Goal: Information Seeking & Learning: Learn about a topic

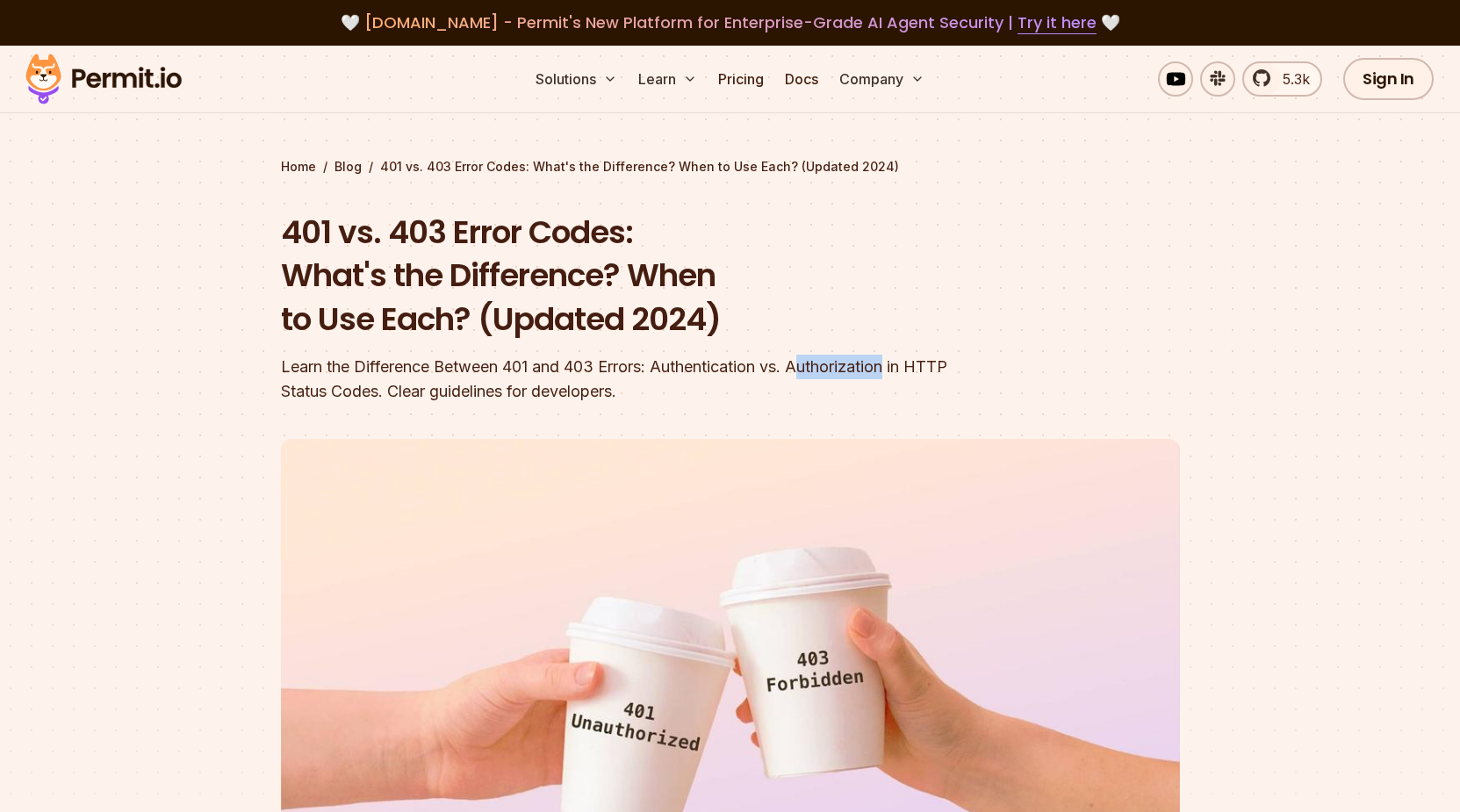
drag, startPoint x: 812, startPoint y: 371, endPoint x: 896, endPoint y: 368, distance: 84.1
click at [896, 368] on div "Learn the Difference Between 401 and 403 Errors: Authentication vs. Authorizati…" at bounding box center [617, 378] width 674 height 49
click at [573, 375] on div "Learn the Difference Between 401 and 403 Errors: Authentication vs. Authorizati…" at bounding box center [617, 378] width 674 height 49
drag, startPoint x: 513, startPoint y: 364, endPoint x: 538, endPoint y: 364, distance: 25.0
click at [538, 364] on div "Learn the Difference Between 401 and 403 Errors: Authentication vs. Authorizati…" at bounding box center [617, 378] width 674 height 49
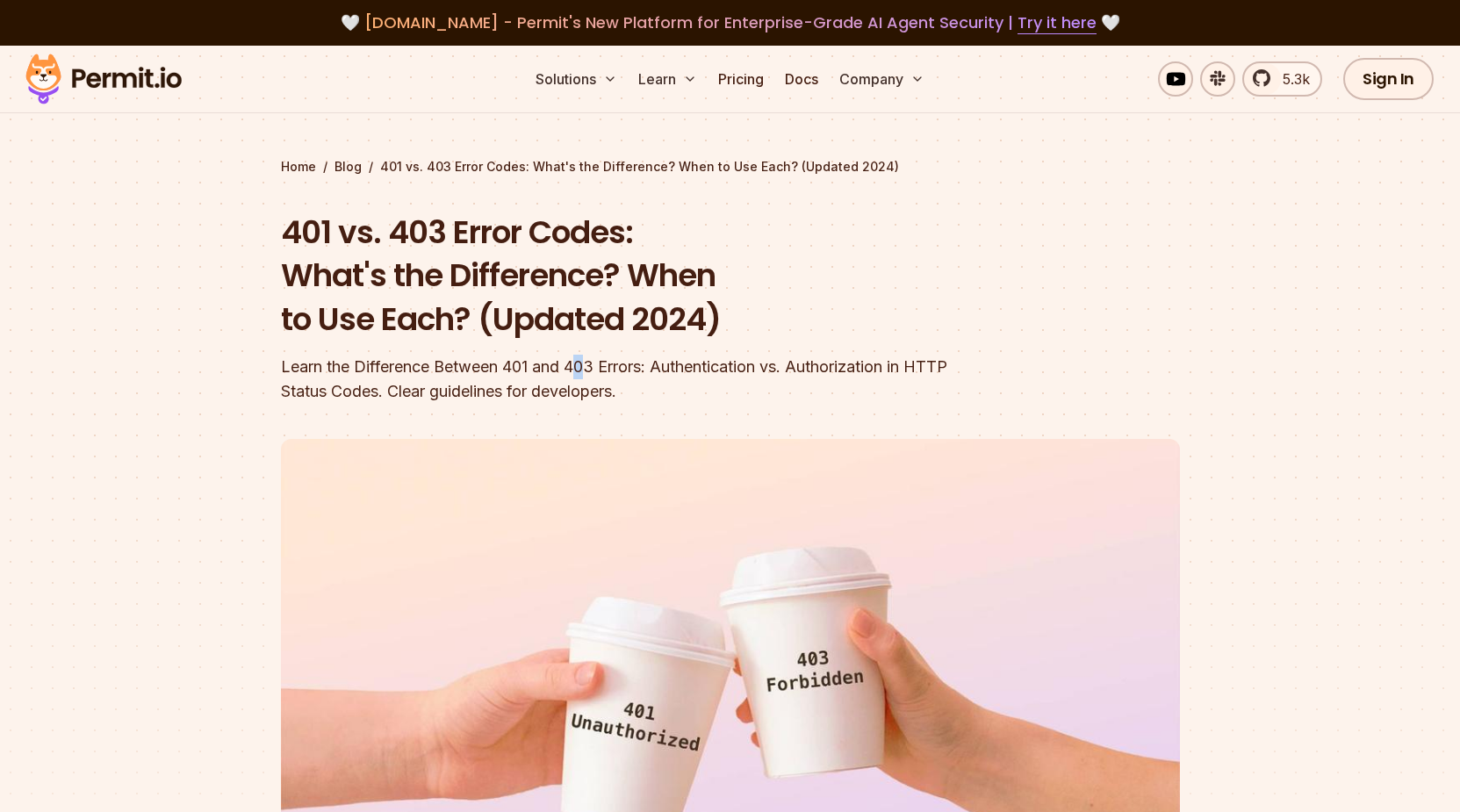
drag, startPoint x: 578, startPoint y: 365, endPoint x: 594, endPoint y: 369, distance: 16.5
click at [594, 369] on div "Learn the Difference Between 401 and 403 Errors: Authentication vs. Authorizati…" at bounding box center [617, 378] width 674 height 49
drag, startPoint x: 293, startPoint y: 395, endPoint x: 449, endPoint y: 391, distance: 156.1
click at [449, 391] on div "Learn the Difference Between 401 and 403 Errors: Authentication vs. Authorizati…" at bounding box center [617, 378] width 674 height 49
drag, startPoint x: 472, startPoint y: 391, endPoint x: 602, endPoint y: 392, distance: 130.0
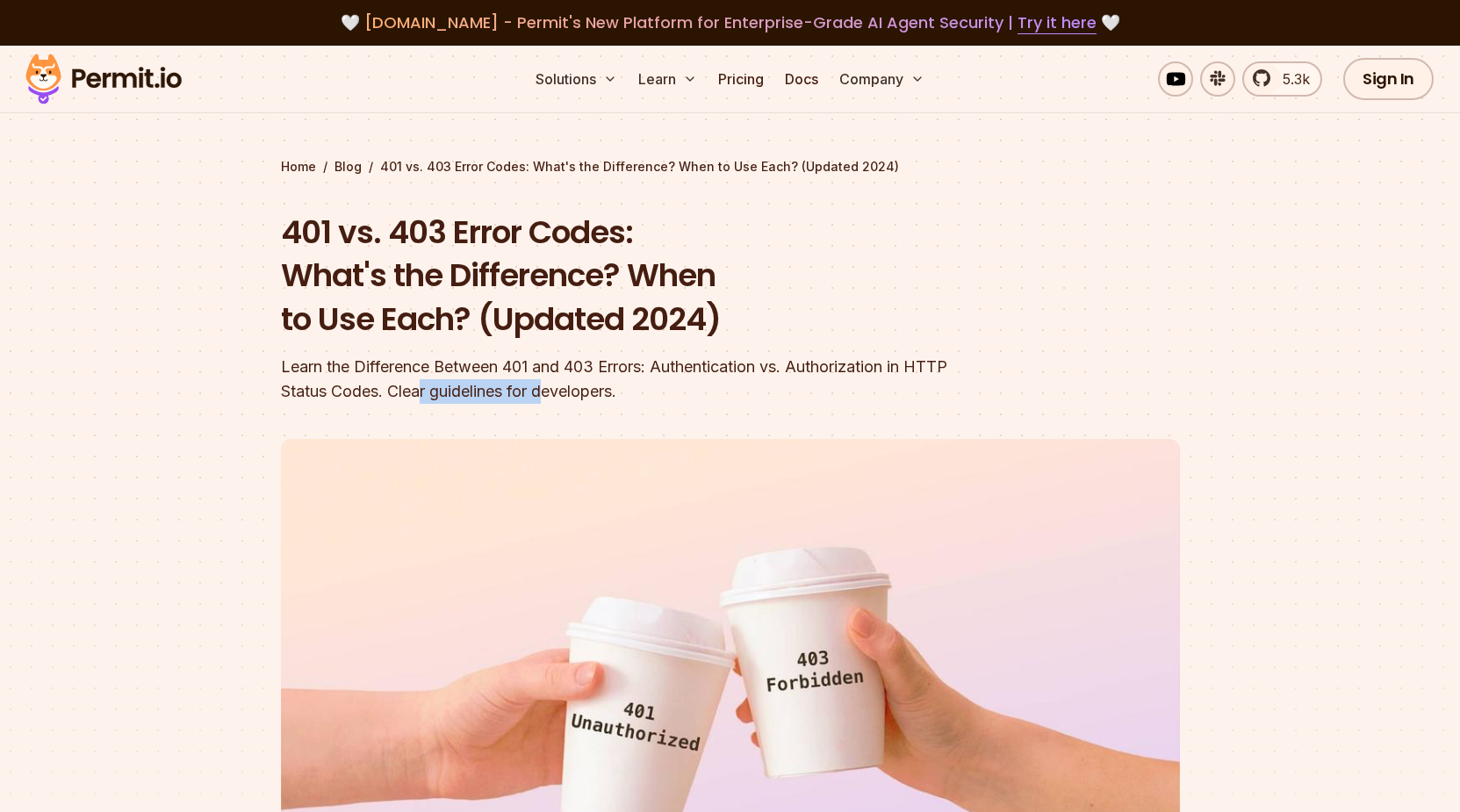
click at [602, 392] on div "Learn the Difference Between 401 and 403 Errors: Authentication vs. Authorizati…" at bounding box center [617, 378] width 674 height 49
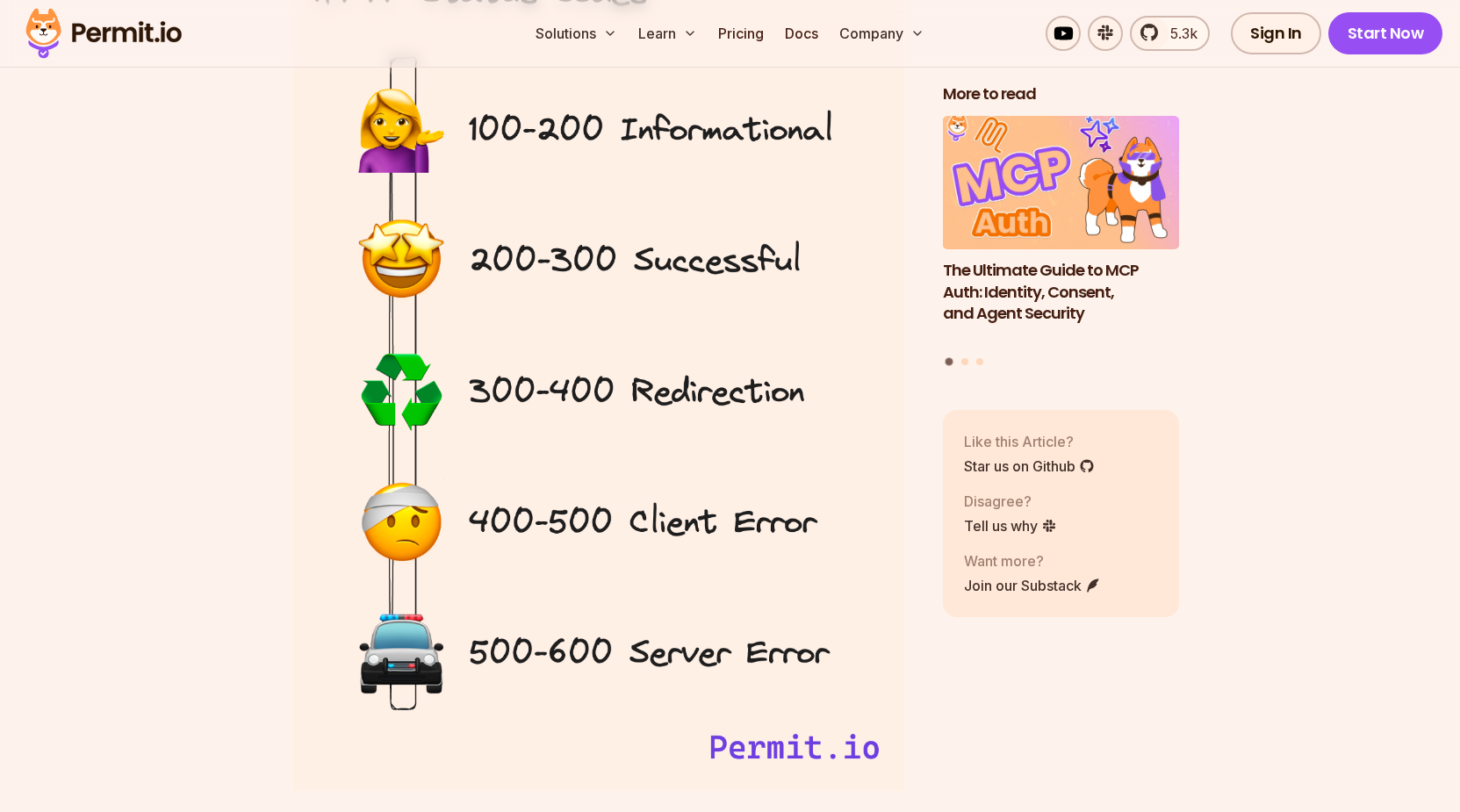
scroll to position [1790, 0]
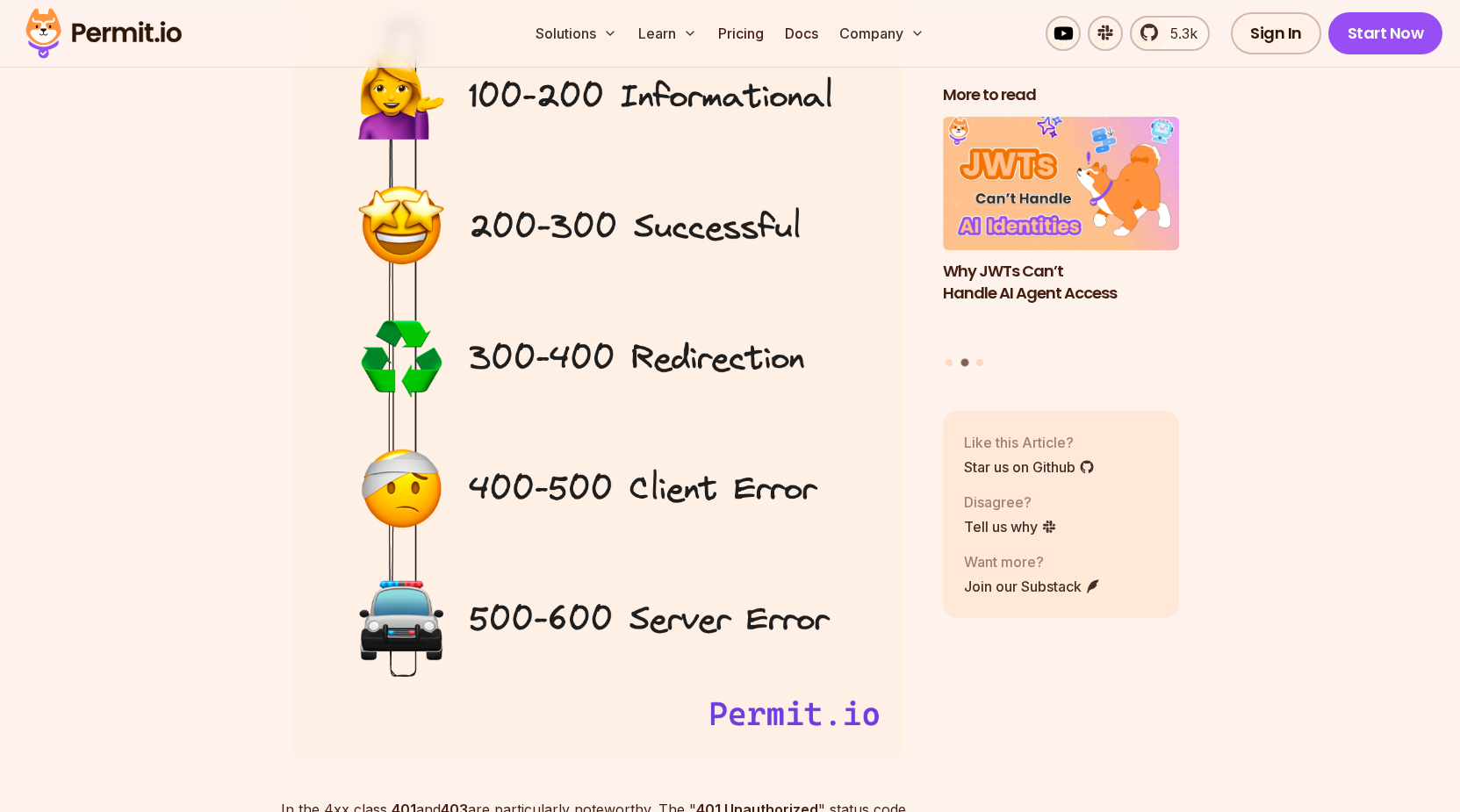
click at [780, 489] on img at bounding box center [598, 336] width 634 height 864
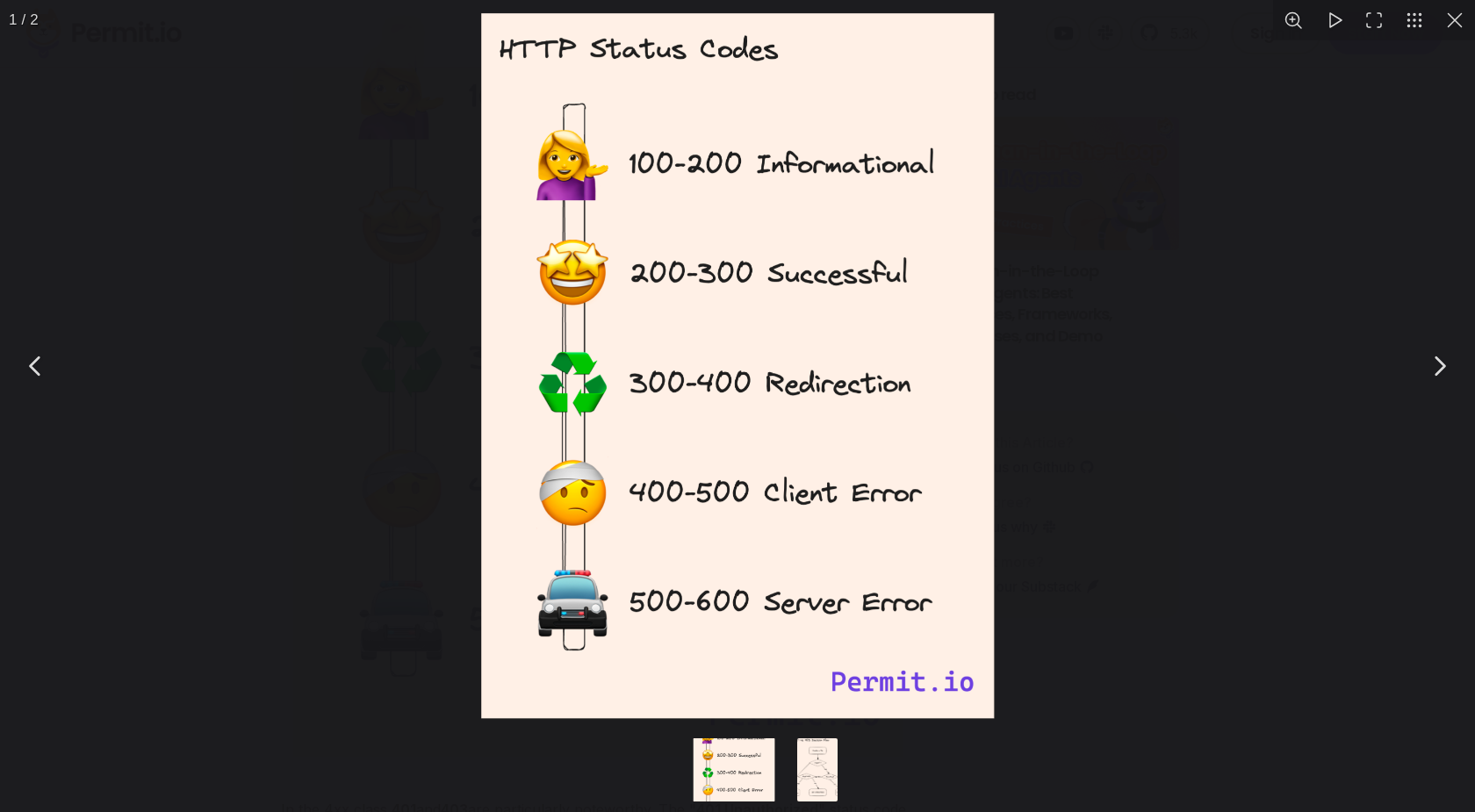
click at [1090, 498] on div "You can close this modal content with the ESC key" at bounding box center [737, 366] width 1475 height 731
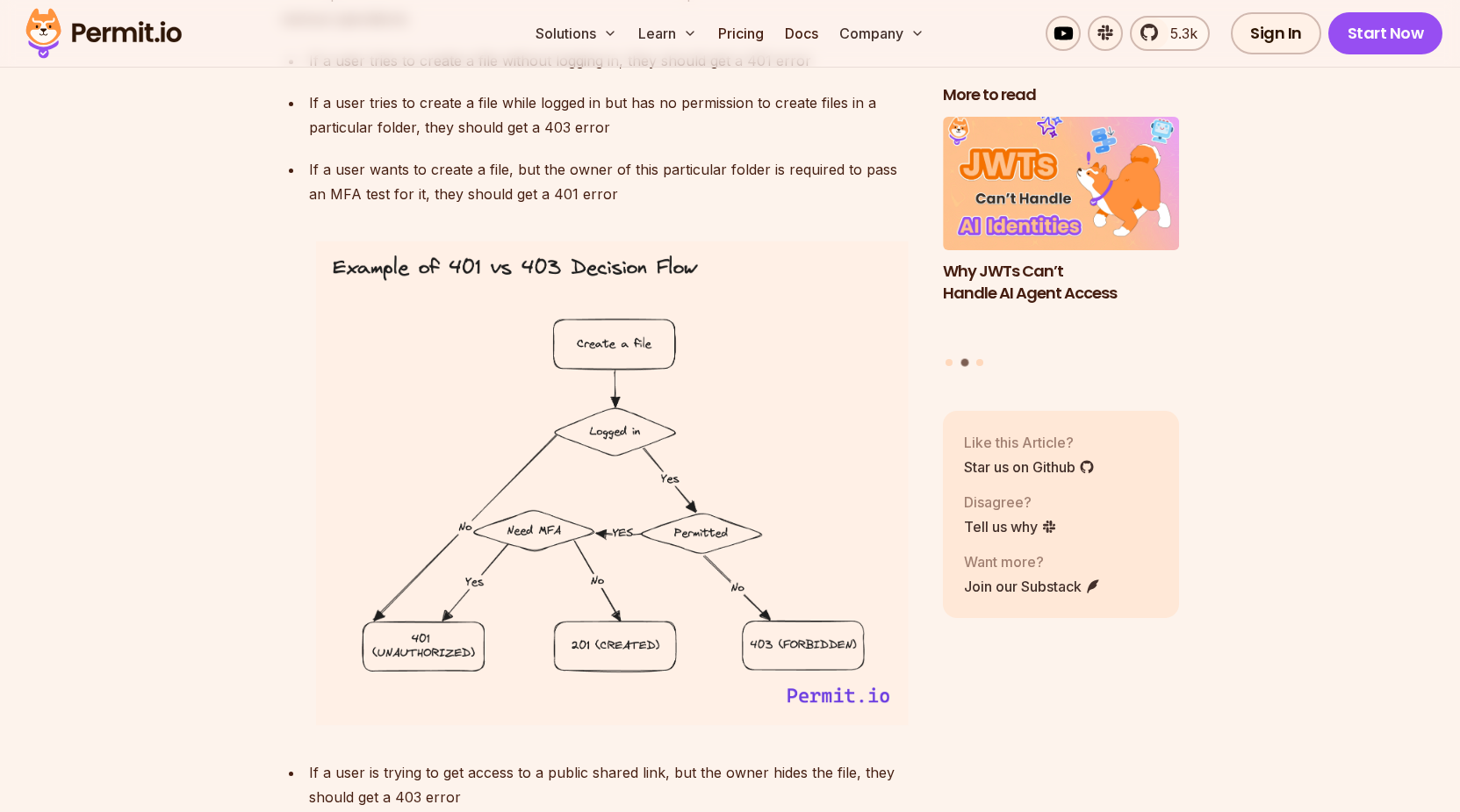
scroll to position [5549, 0]
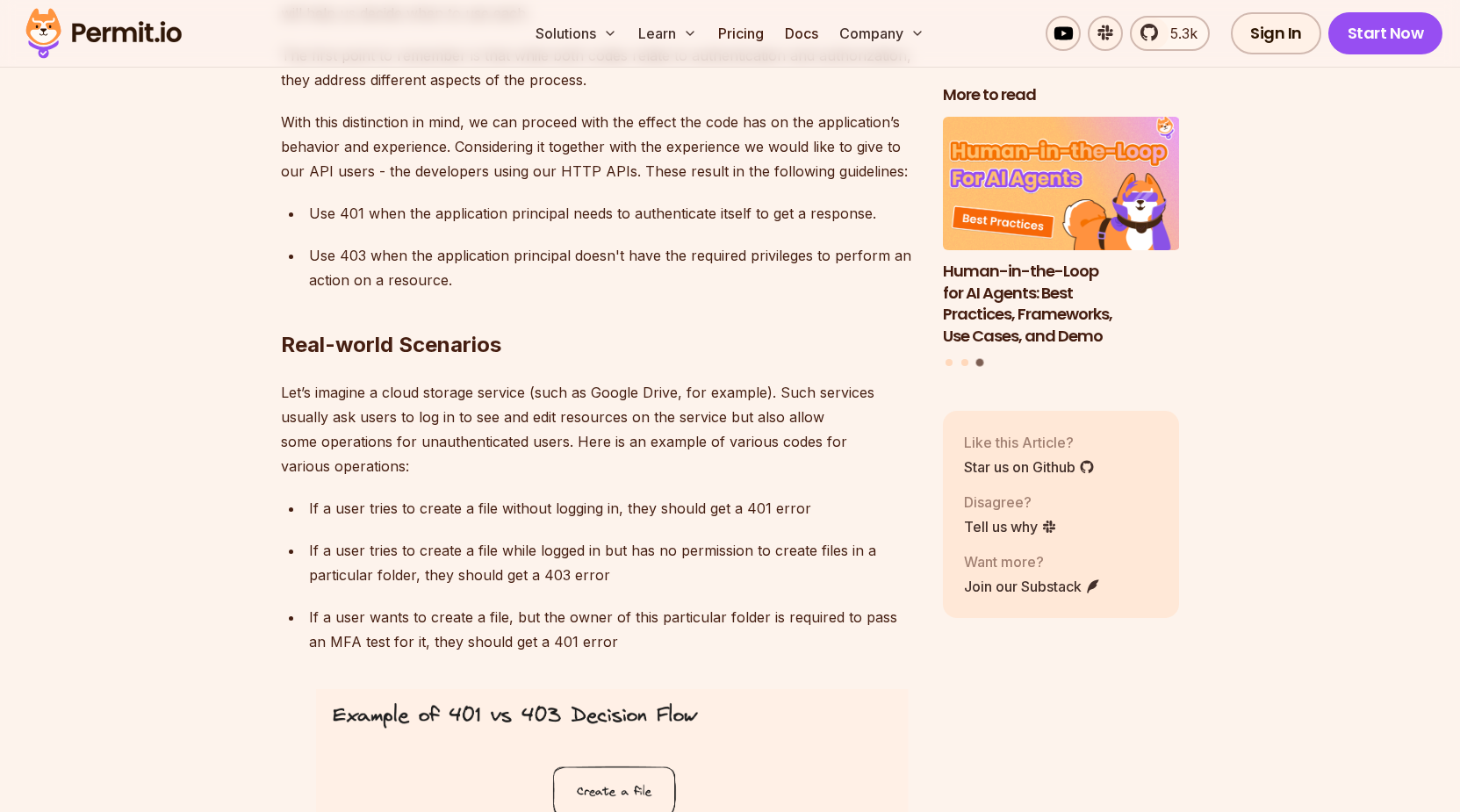
click at [1091, 43] on div "5.3k" at bounding box center [1127, 34] width 164 height 35
click at [1099, 35] on link at bounding box center [1106, 34] width 35 height 35
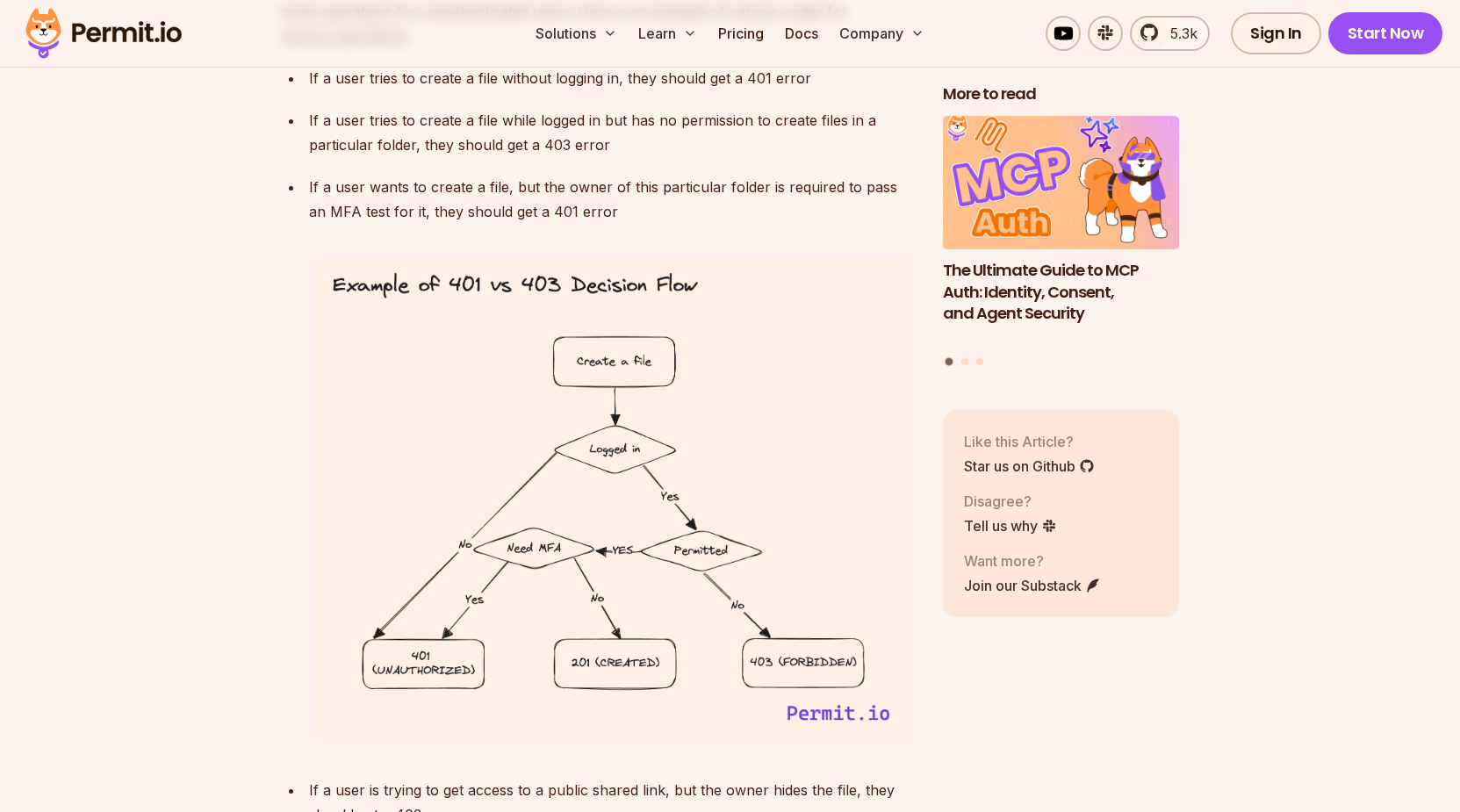
scroll to position [6176, 0]
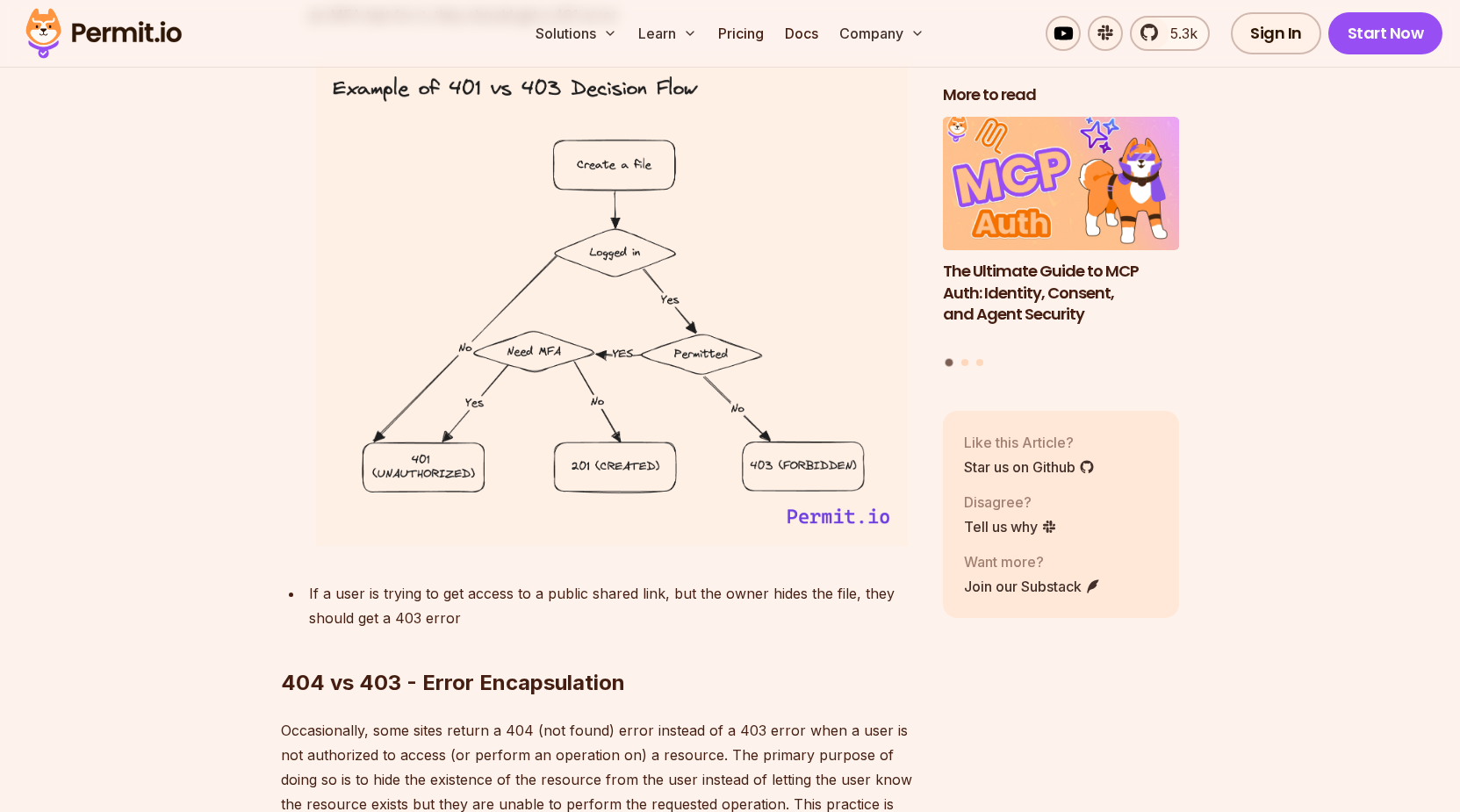
click at [656, 360] on img at bounding box center [612, 304] width 606 height 498
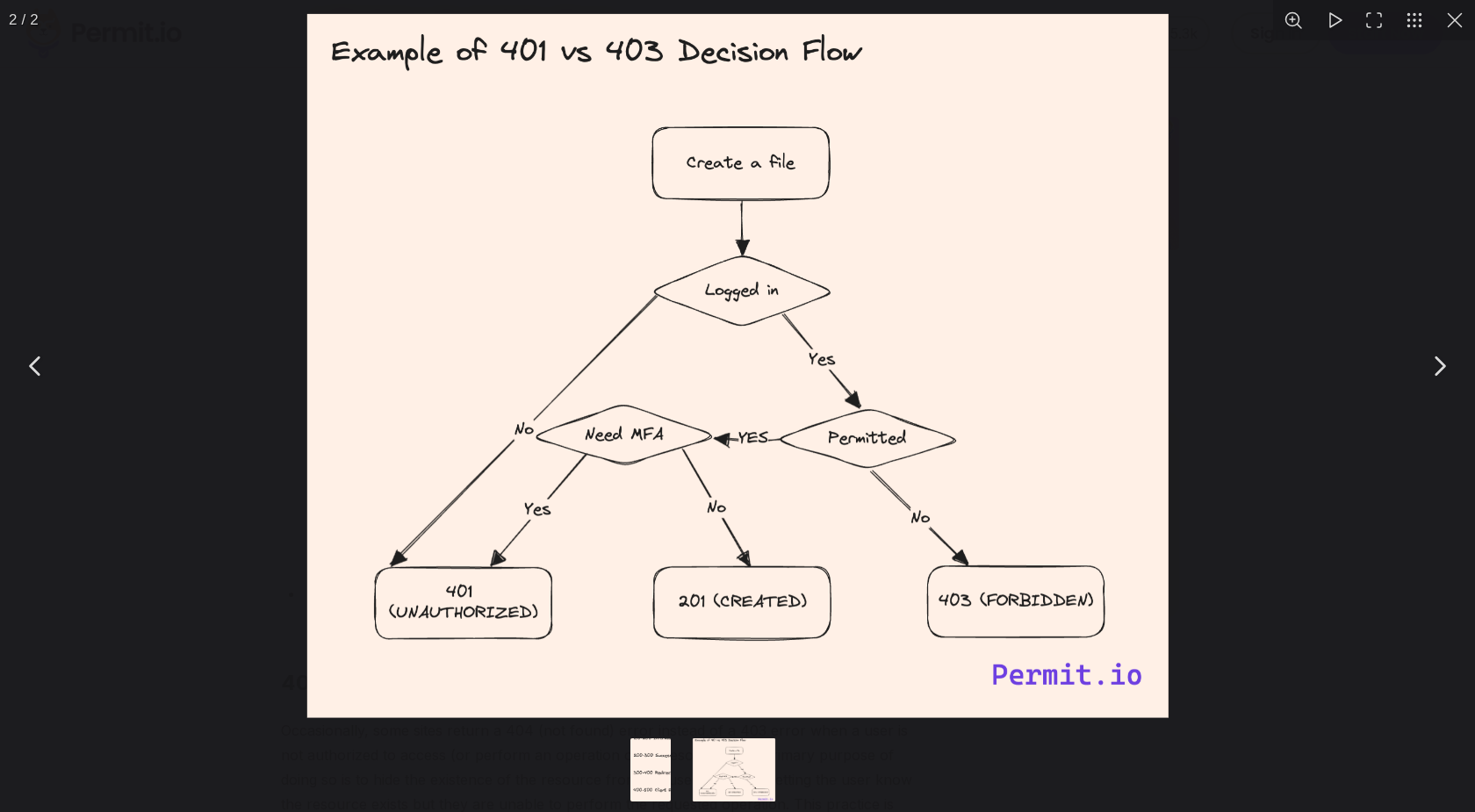
click at [1339, 19] on button "You can close this modal content with the ESC key" at bounding box center [1334, 20] width 41 height 41
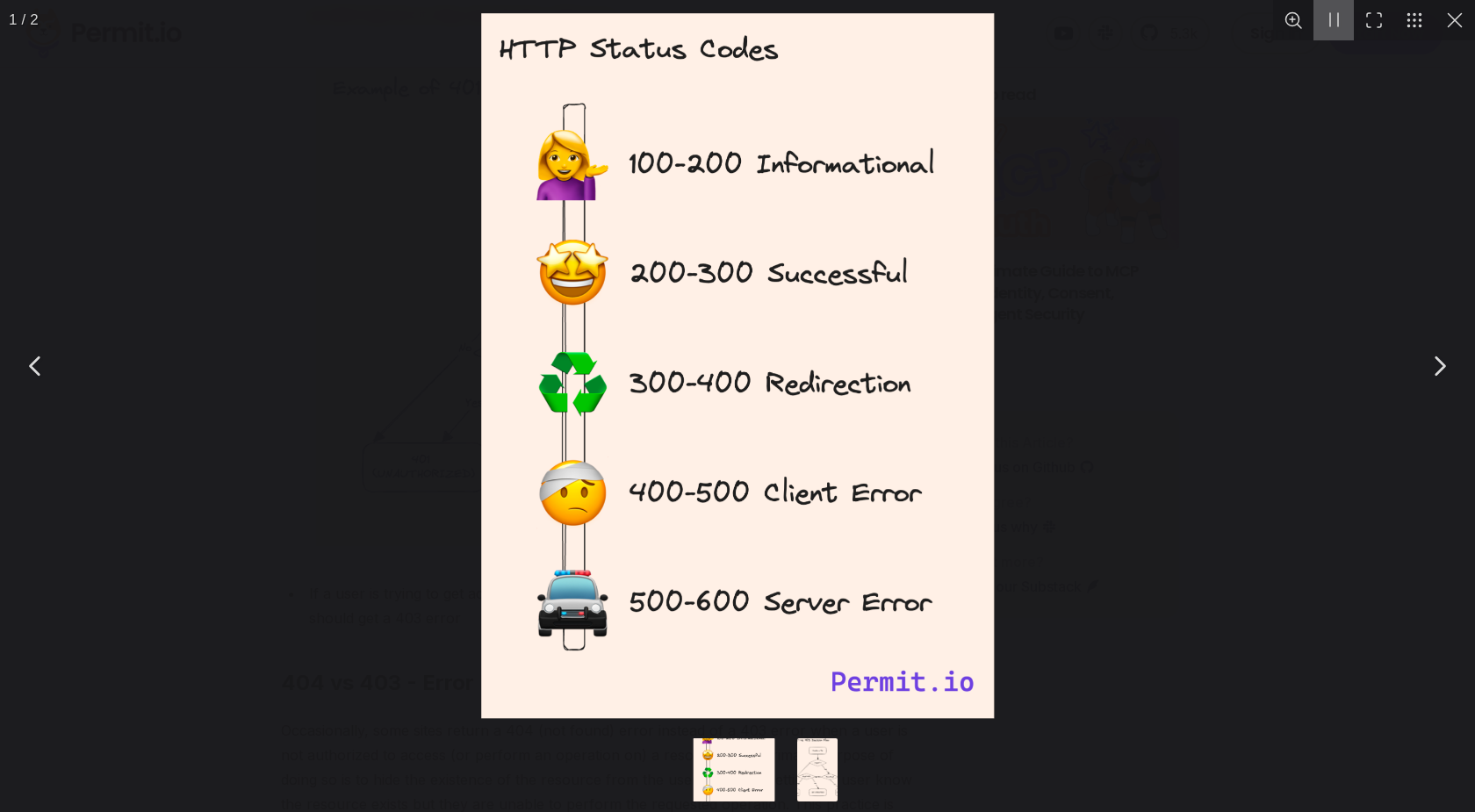
click at [1435, 27] on button "You can close this modal content with the ESC key" at bounding box center [1455, 20] width 41 height 41
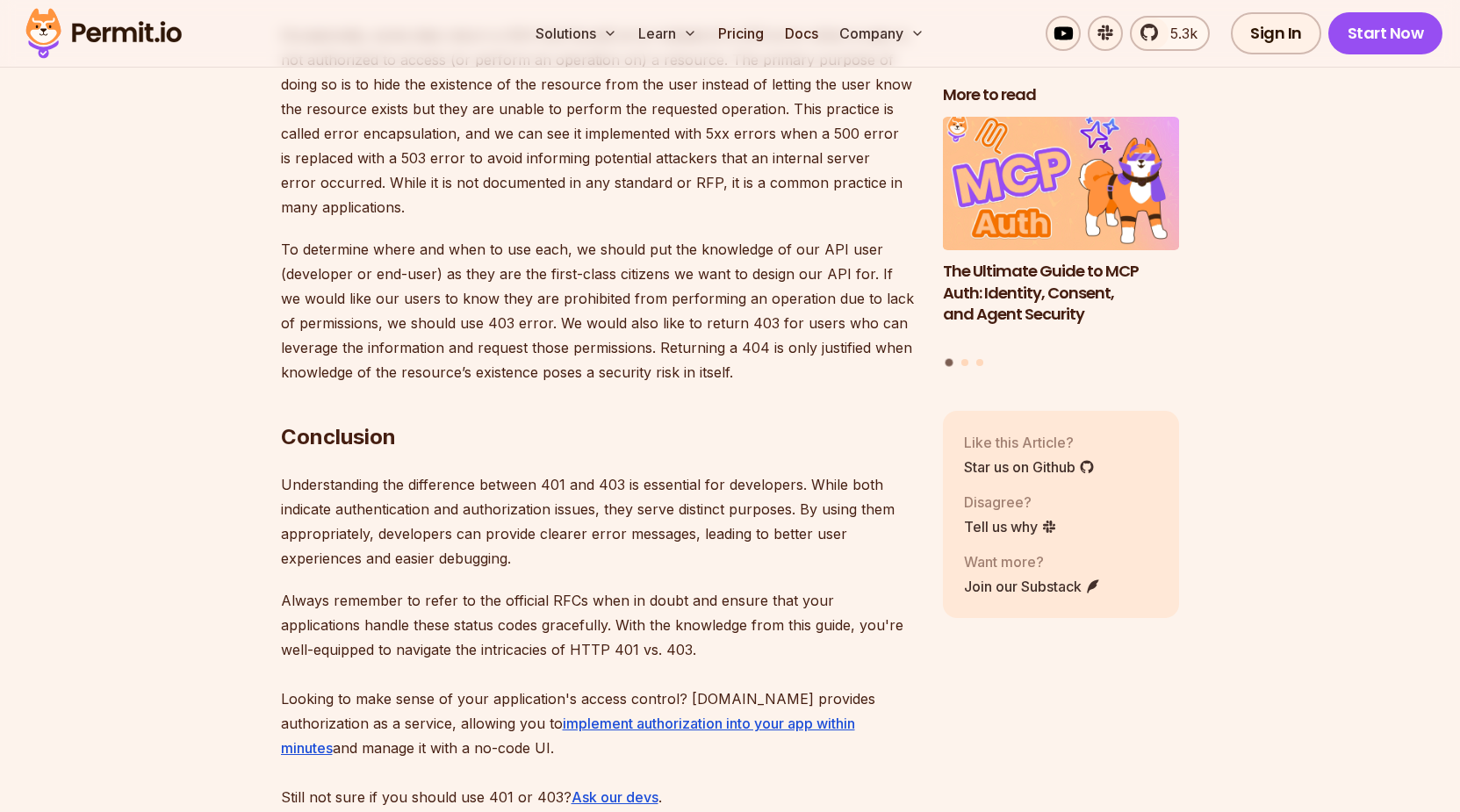
scroll to position [6892, 0]
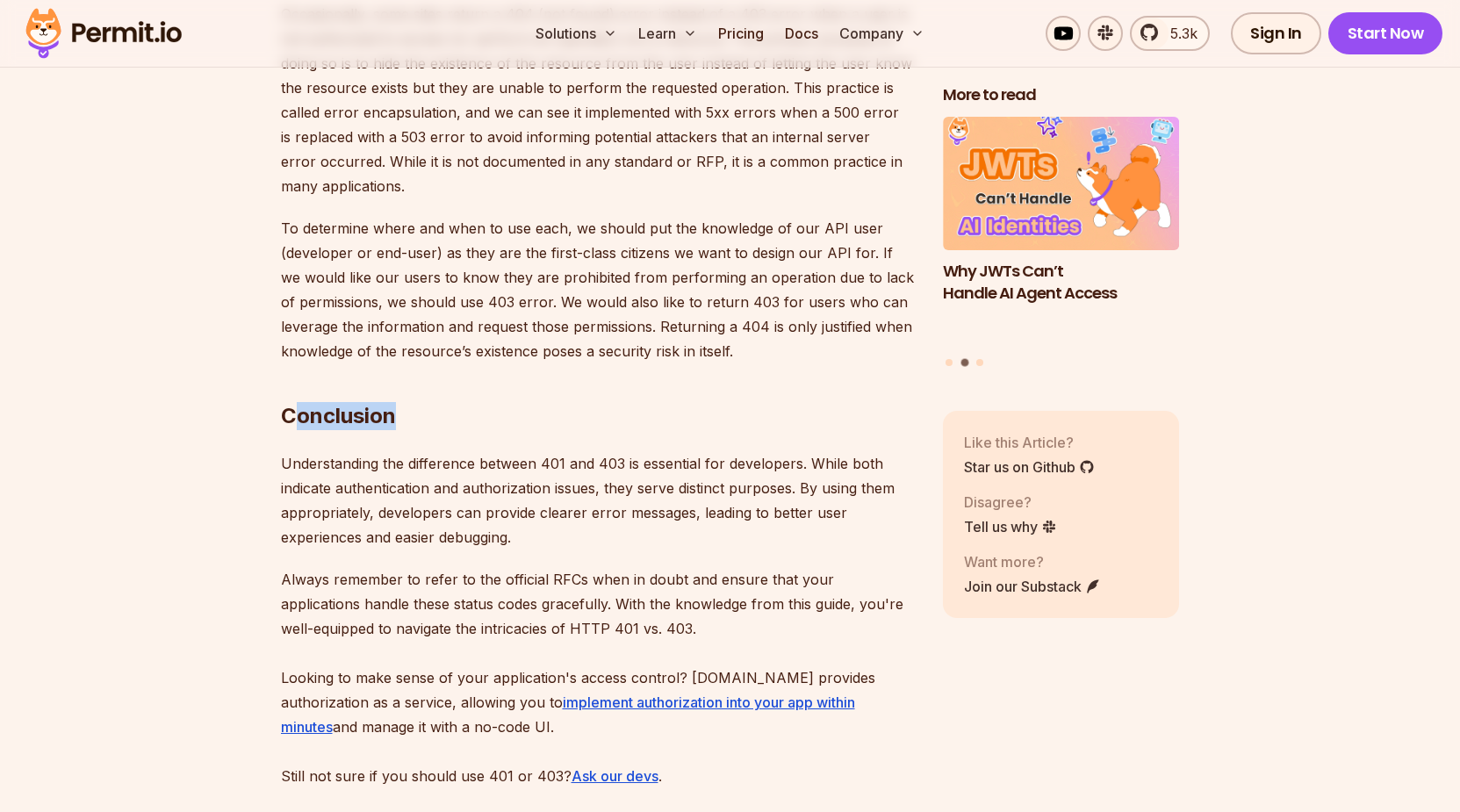
drag, startPoint x: 291, startPoint y: 369, endPoint x: 404, endPoint y: 377, distance: 113.3
click at [392, 369] on h2 "Conclusion" at bounding box center [598, 381] width 634 height 98
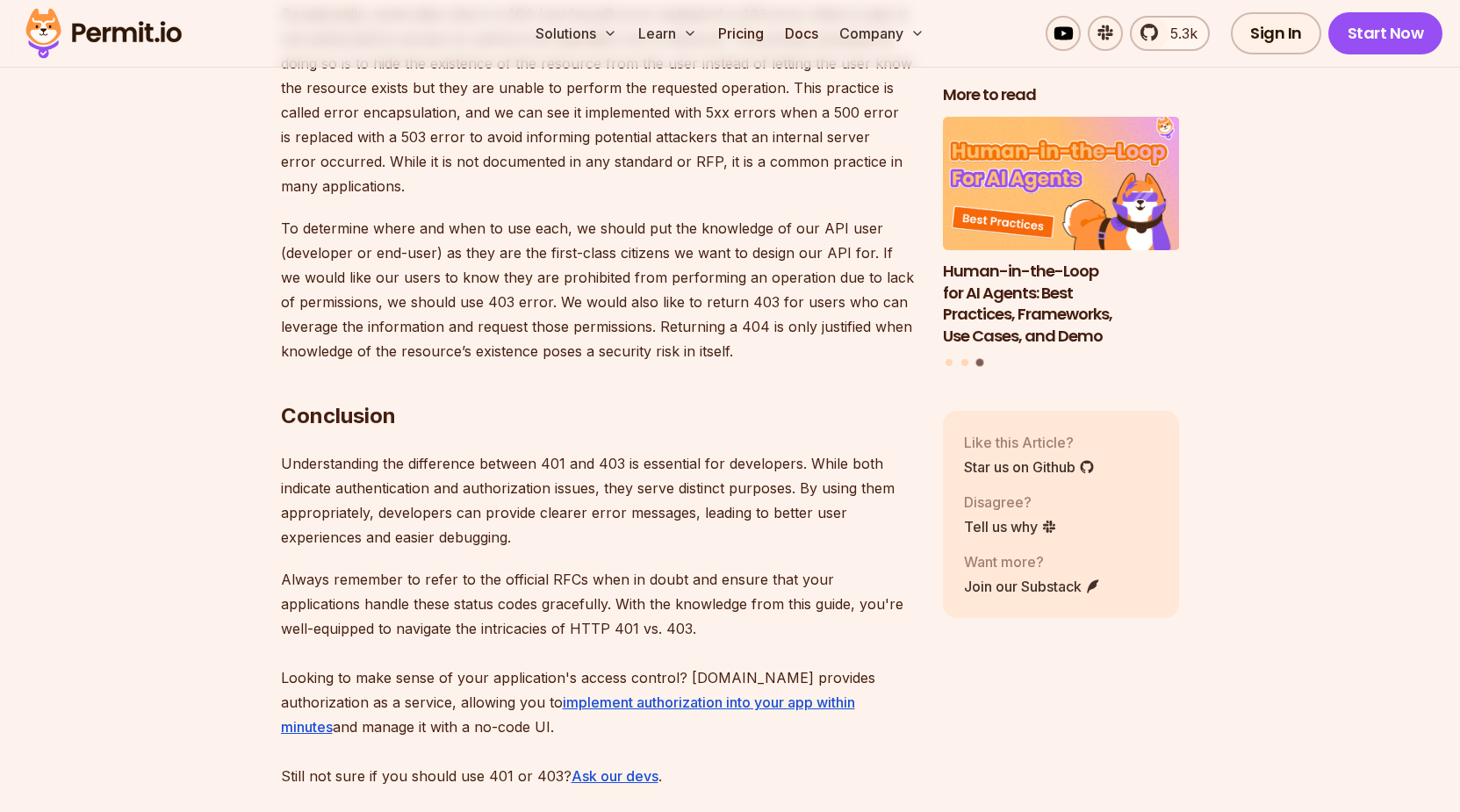
drag, startPoint x: 408, startPoint y: 379, endPoint x: 361, endPoint y: 401, distance: 51.9
drag, startPoint x: 285, startPoint y: 417, endPoint x: 393, endPoint y: 423, distance: 108.2
click at [393, 451] on p "Understanding the difference between 401 and 403 is essential for developers. W…" at bounding box center [598, 499] width 634 height 98
click at [441, 451] on p "Understanding the difference between 401 and 403 is essential for developers. W…" at bounding box center [598, 499] width 634 height 98
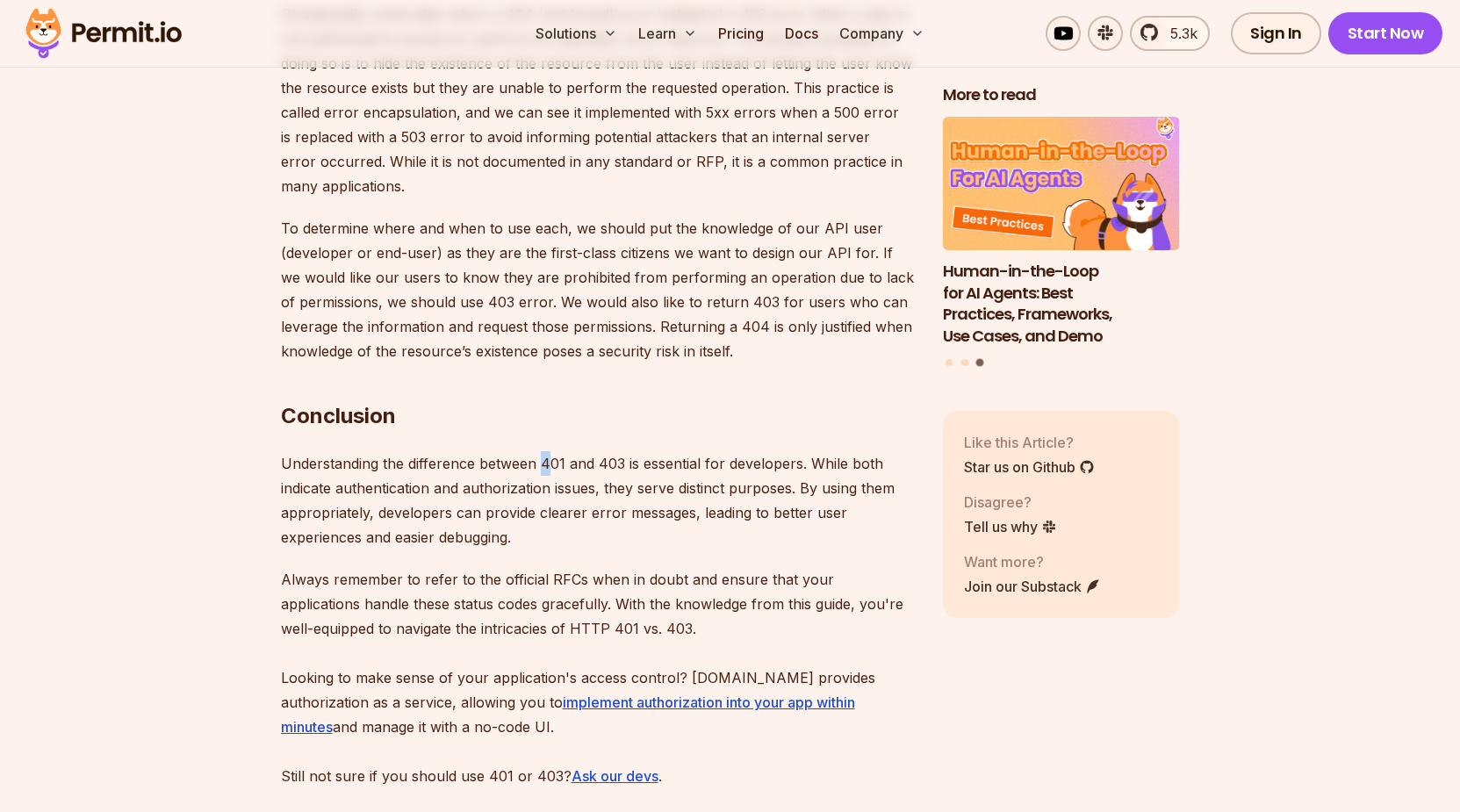
drag, startPoint x: 540, startPoint y: 414, endPoint x: 551, endPoint y: 414, distance: 11.0
click at [551, 451] on p "Understanding the difference between 401 and 403 is essential for developers. W…" at bounding box center [598, 499] width 634 height 98
drag, startPoint x: 601, startPoint y: 418, endPoint x: 726, endPoint y: 417, distance: 125.0
click at [726, 451] on p "Understanding the difference between 401 and 403 is essential for developers. W…" at bounding box center [598, 499] width 634 height 98
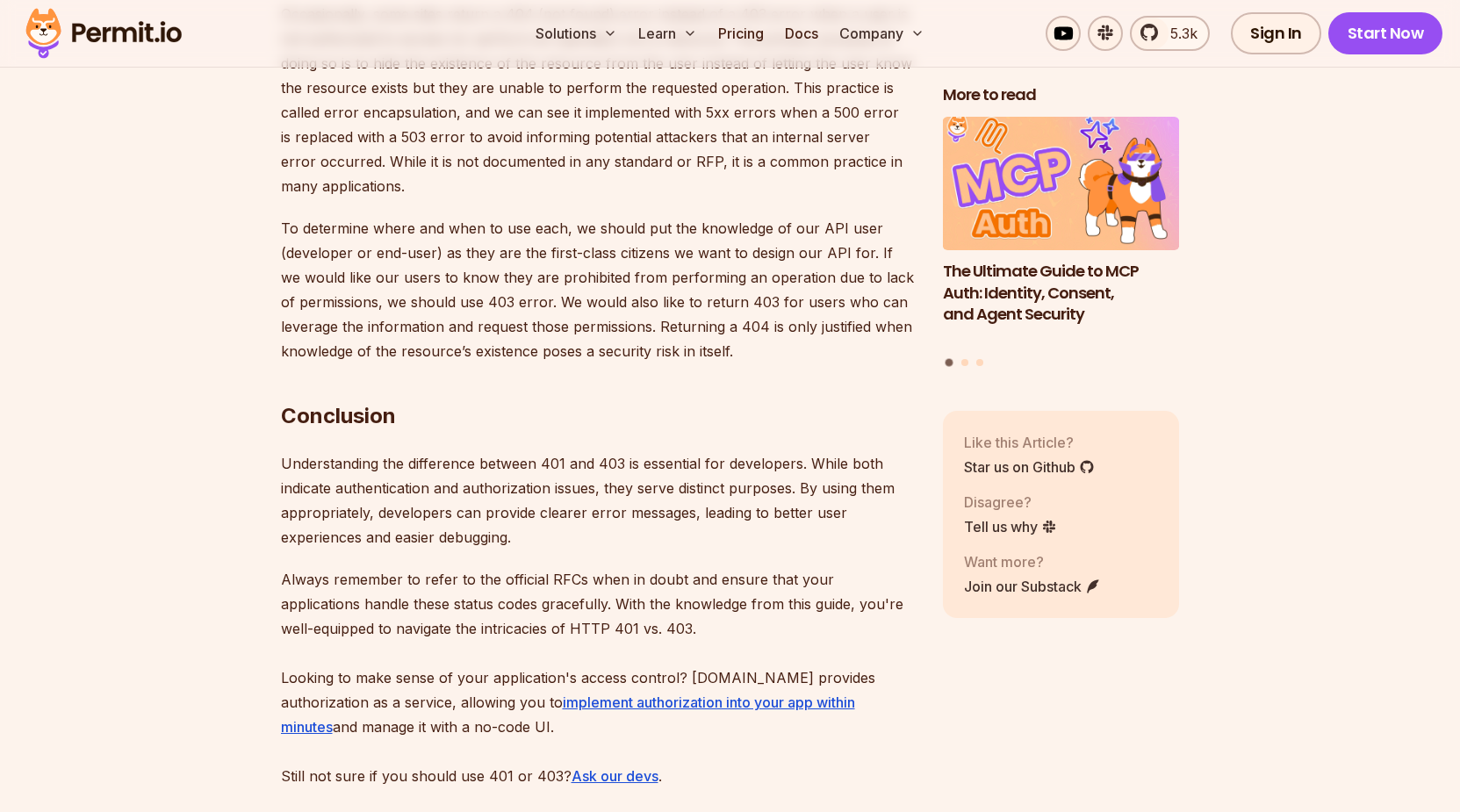
click at [795, 451] on p "Understanding the difference between 401 and 403 is essential for developers. W…" at bounding box center [598, 499] width 634 height 98
drag, startPoint x: 821, startPoint y: 414, endPoint x: 881, endPoint y: 411, distance: 60.1
click at [881, 451] on p "Understanding the difference between 401 and 403 is essential for developers. W…" at bounding box center [598, 499] width 634 height 98
click at [868, 451] on p "Understanding the difference between 401 and 403 is essential for developers. W…" at bounding box center [598, 499] width 634 height 98
drag, startPoint x: 295, startPoint y: 439, endPoint x: 469, endPoint y: 431, distance: 174.2
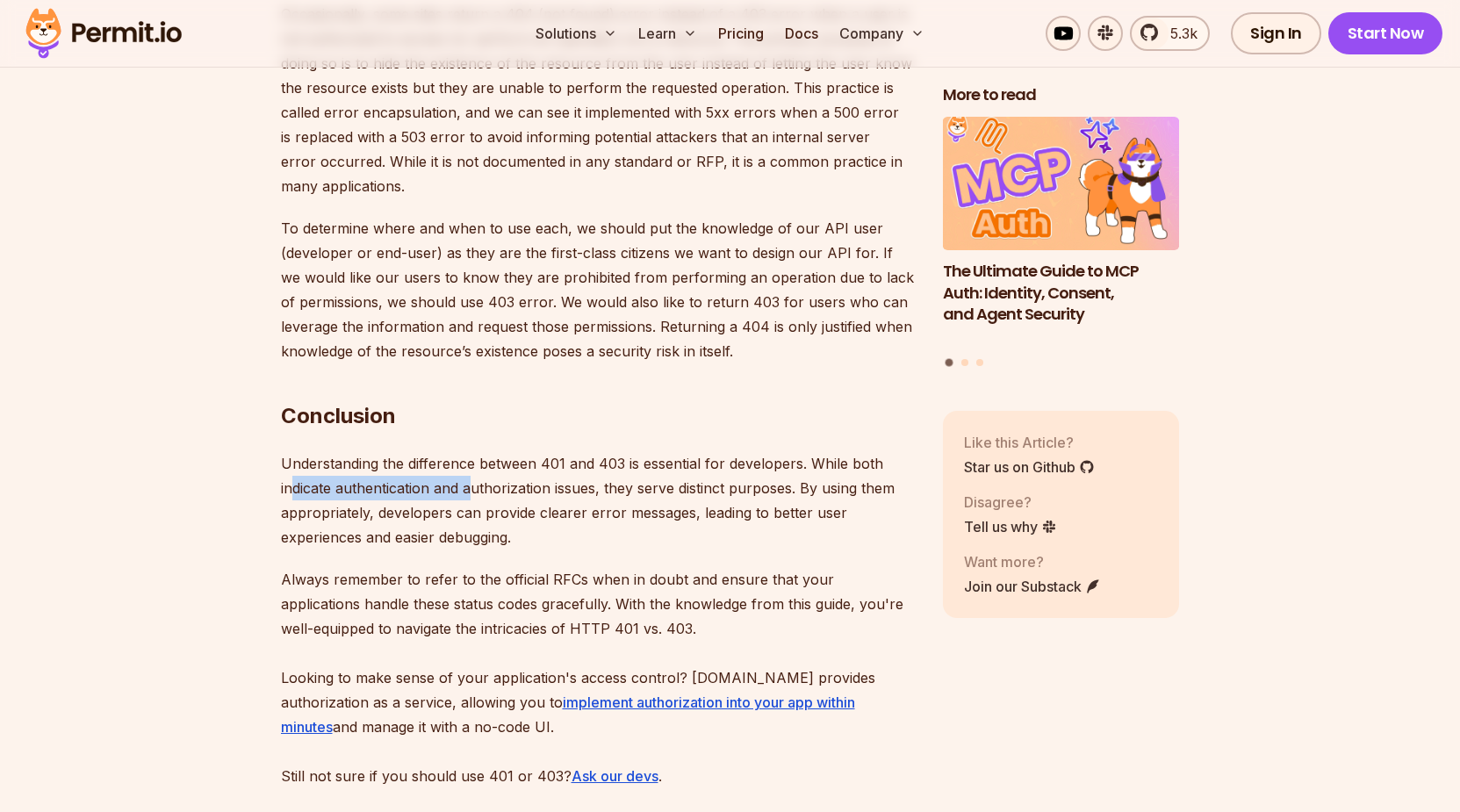
click at [469, 451] on p "Understanding the difference between 401 and 403 is essential for developers. W…" at bounding box center [598, 499] width 634 height 98
click at [548, 451] on p "Understanding the difference between 401 and 403 is essential for developers. W…" at bounding box center [598, 499] width 634 height 98
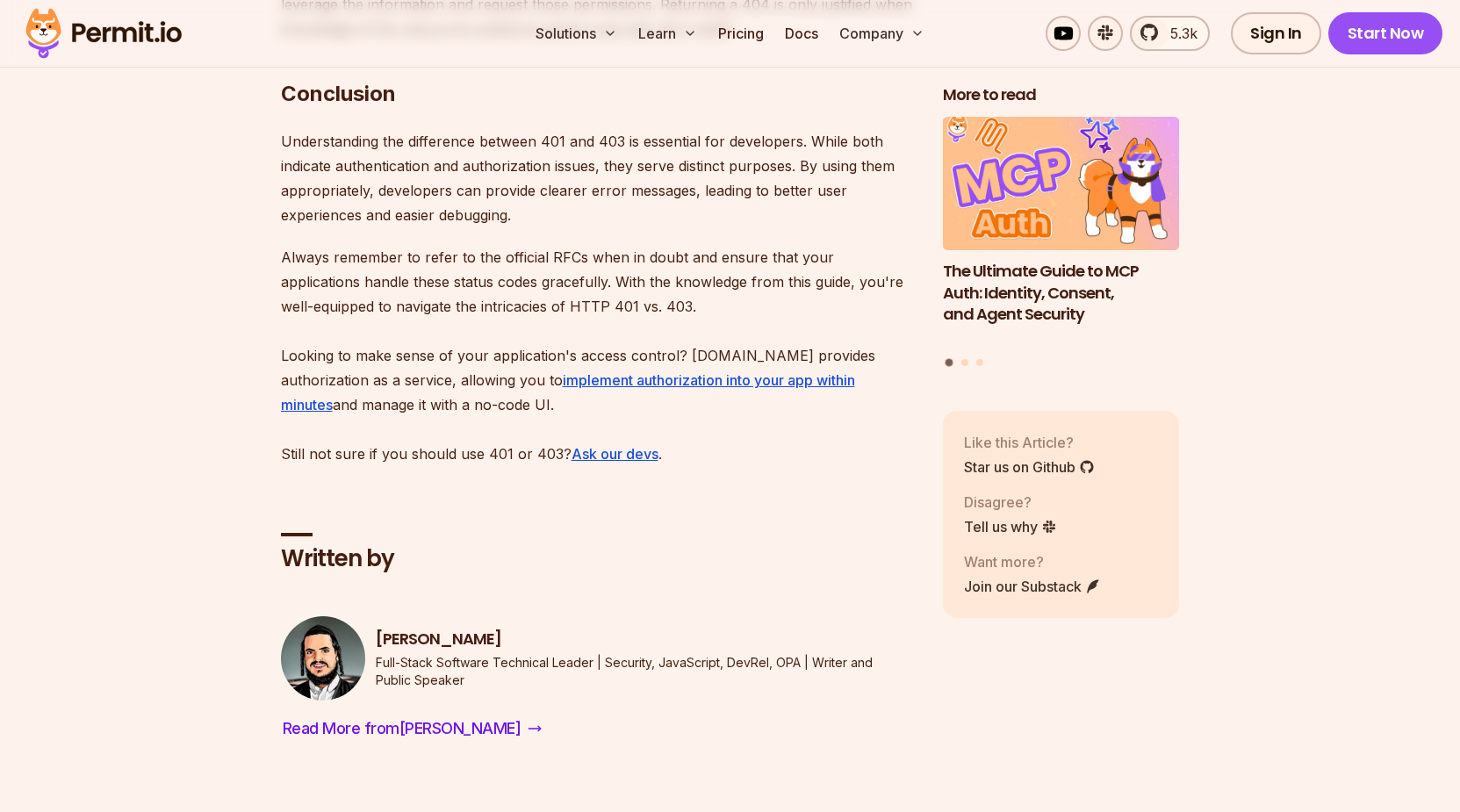
scroll to position [6856, 0]
